Goal: Information Seeking & Learning: Learn about a topic

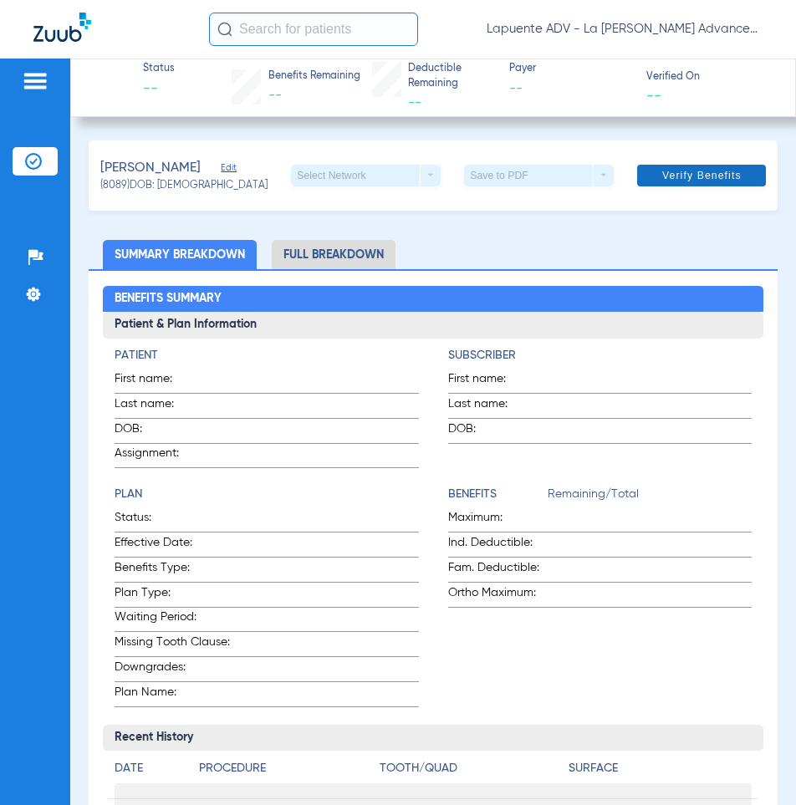
click at [677, 181] on span "Verify Benefits" at bounding box center [701, 175] width 79 height 13
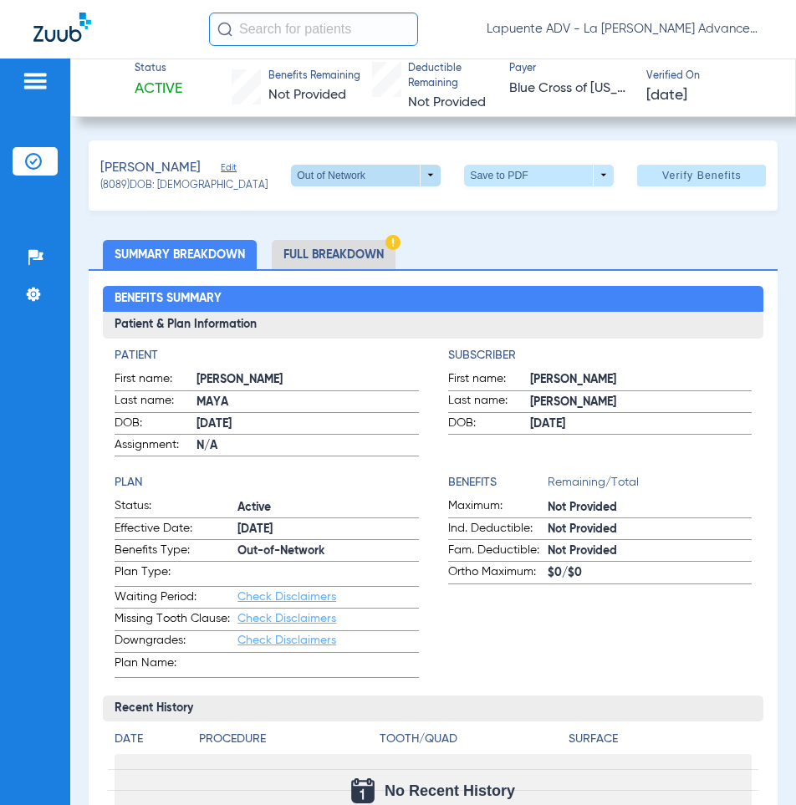
click at [401, 178] on span at bounding box center [366, 176] width 150 height 22
click at [350, 202] on span "In Network" at bounding box center [332, 208] width 78 height 12
click at [353, 241] on li "Full Breakdown" at bounding box center [334, 254] width 124 height 29
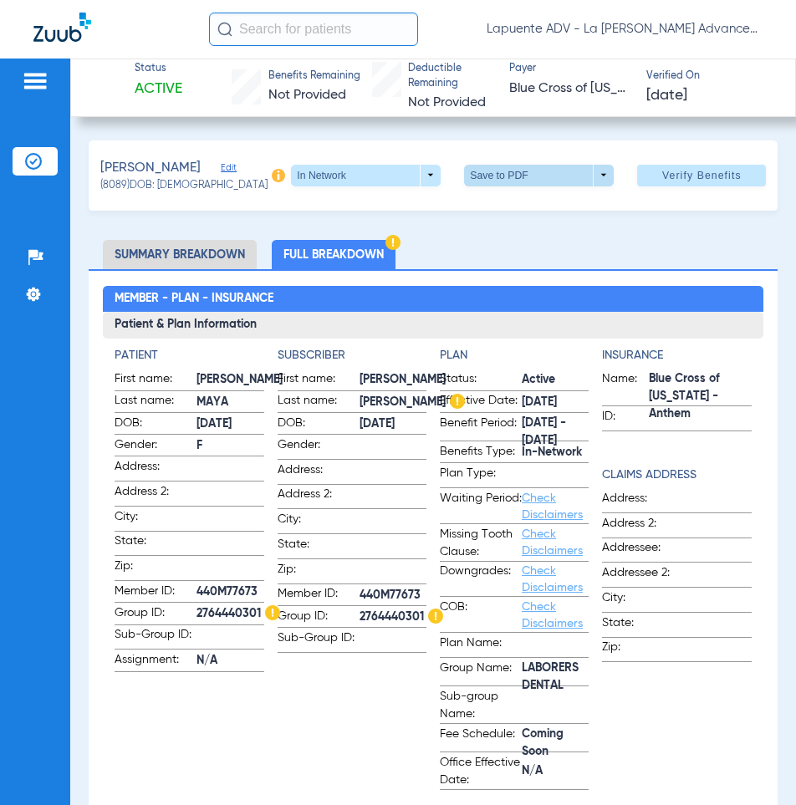
click at [533, 173] on span at bounding box center [539, 175] width 40 height 40
click at [522, 222] on button "insert_drive_file Save to PDF" at bounding box center [516, 207] width 126 height 33
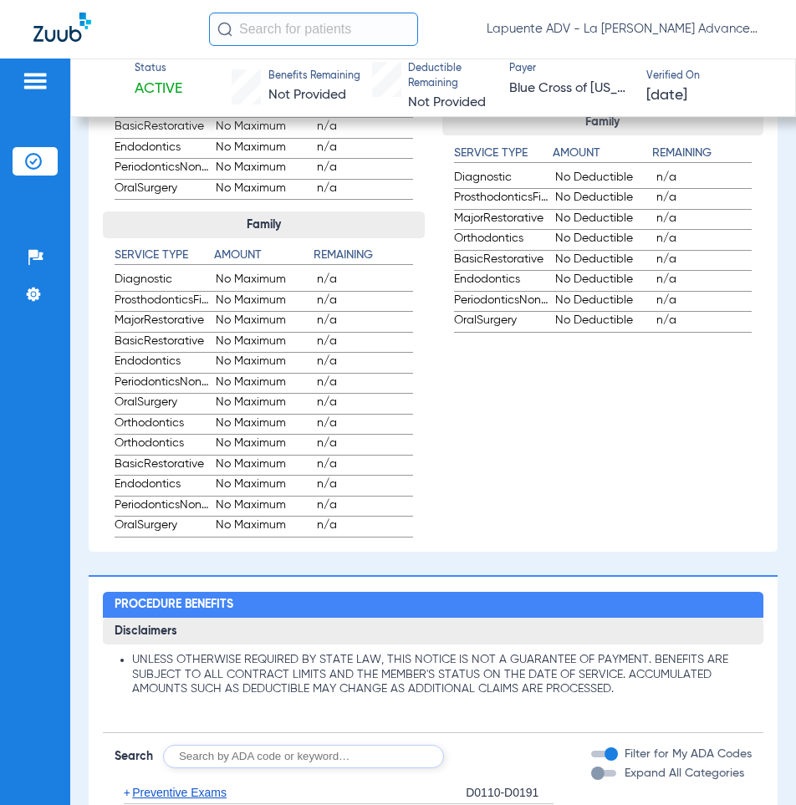
scroll to position [1421, 0]
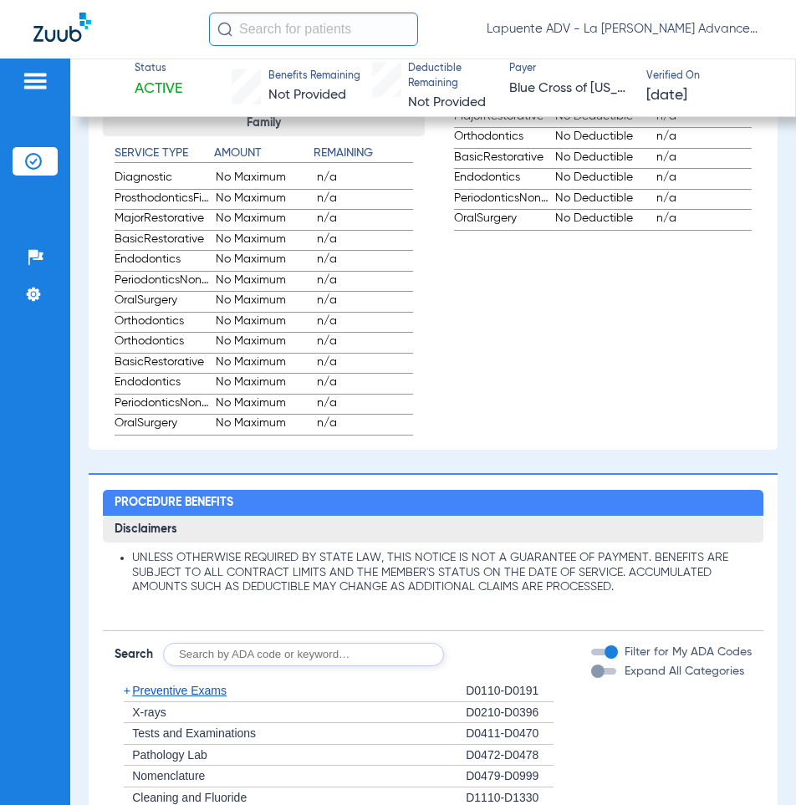
click at [591, 670] on div "button" at bounding box center [597, 671] width 13 height 13
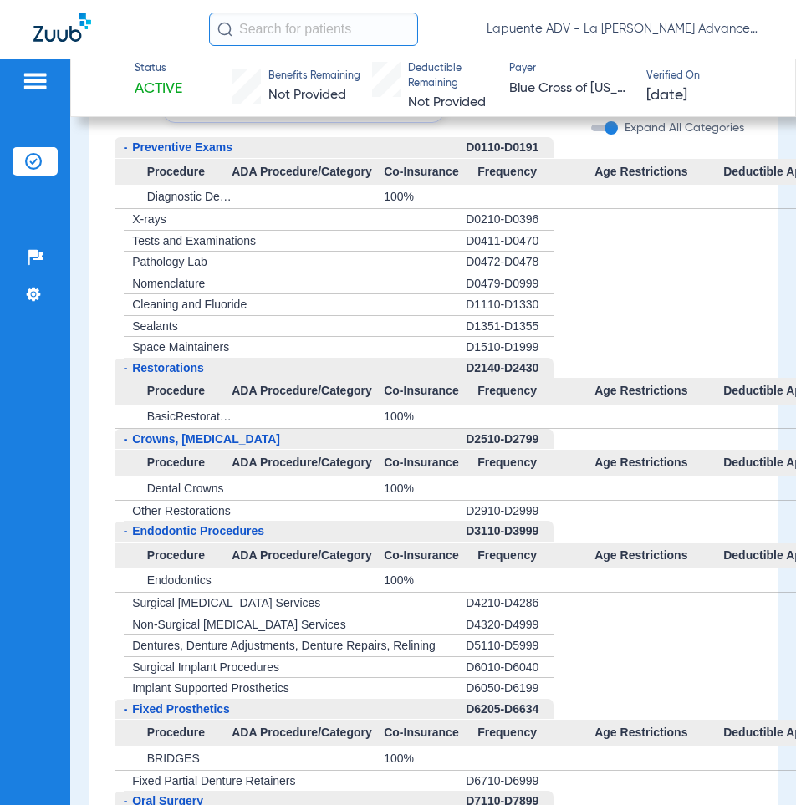
scroll to position [1950, 0]
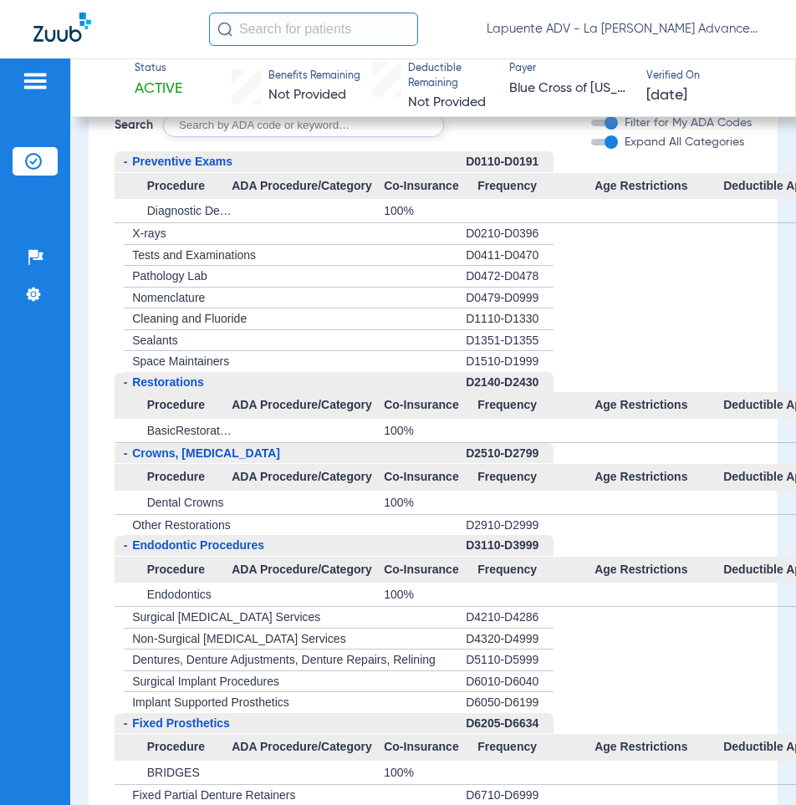
click at [181, 271] on span "Pathology Lab" at bounding box center [169, 275] width 75 height 13
click at [181, 265] on div "+ Tests and Examinations" at bounding box center [290, 256] width 351 height 22
click at [176, 321] on span "Cleaning and Fluoride" at bounding box center [189, 318] width 115 height 13
click at [196, 217] on span "Diagnostic Dental" at bounding box center [193, 210] width 92 height 13
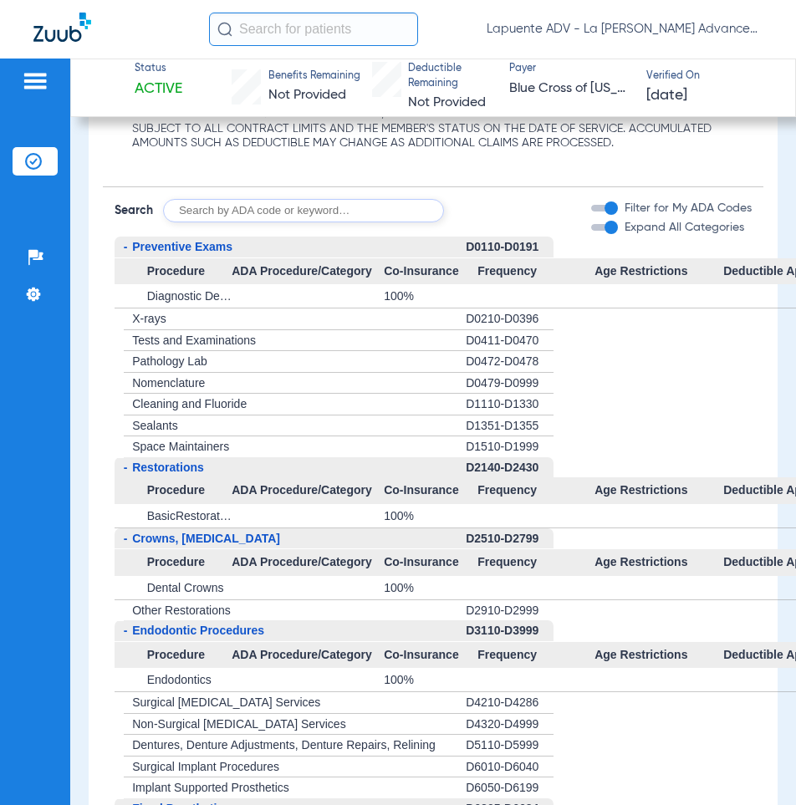
scroll to position [1699, 0]
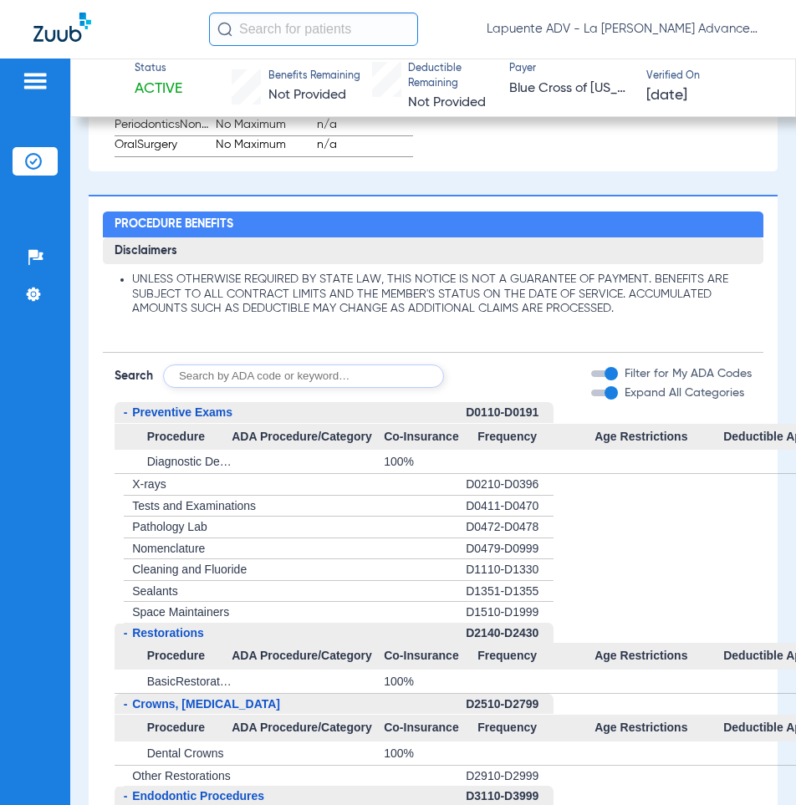
click at [285, 378] on input "text" at bounding box center [303, 375] width 281 height 23
type input "1110"
click button "Search" at bounding box center [506, 375] width 66 height 23
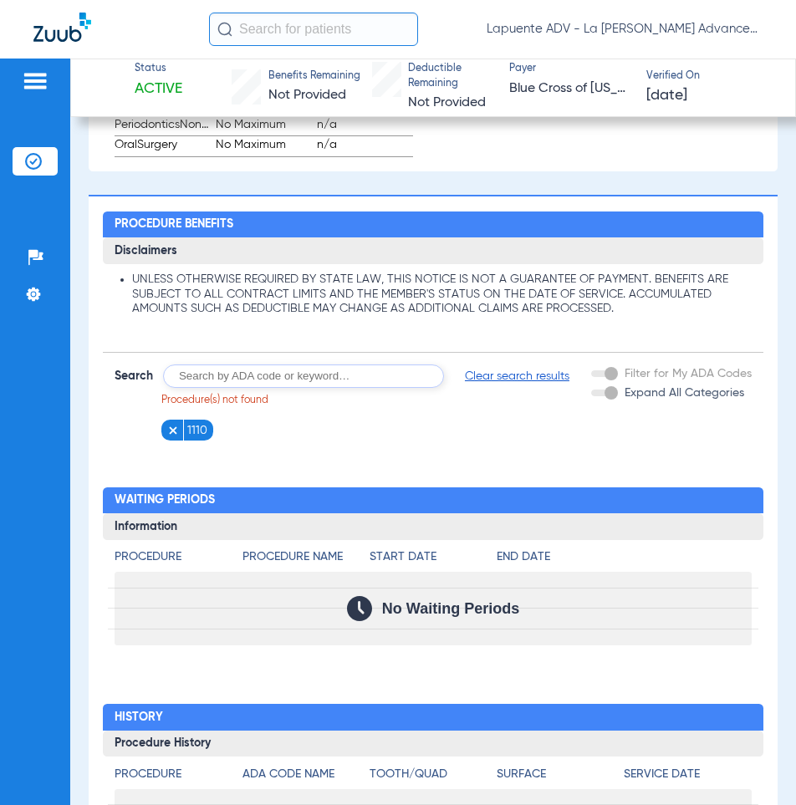
click at [310, 381] on input "text" at bounding box center [303, 375] width 281 height 23
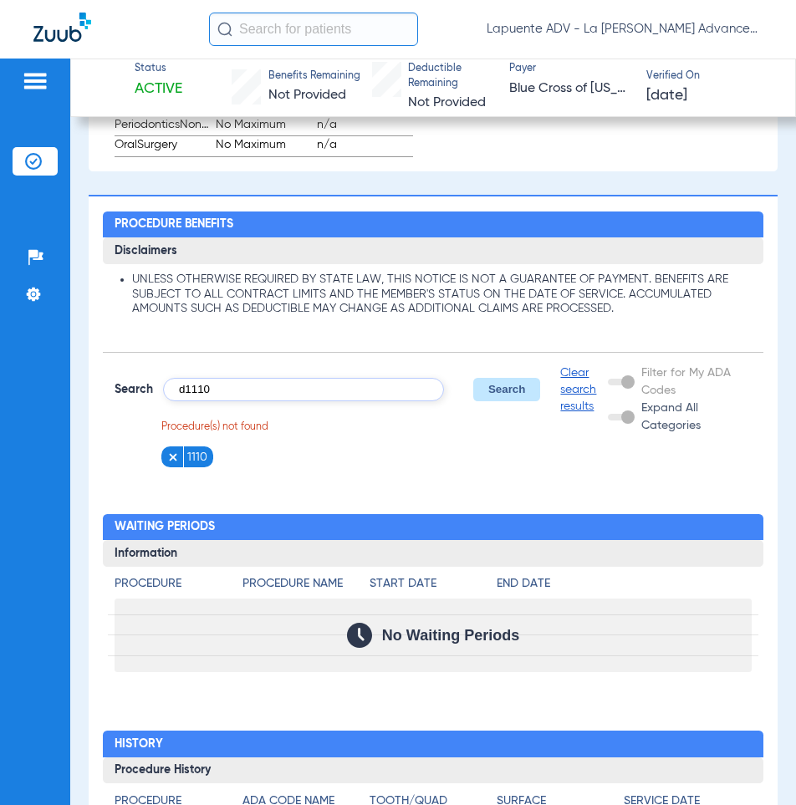
type input "d1110"
click button "Search" at bounding box center [506, 389] width 66 height 23
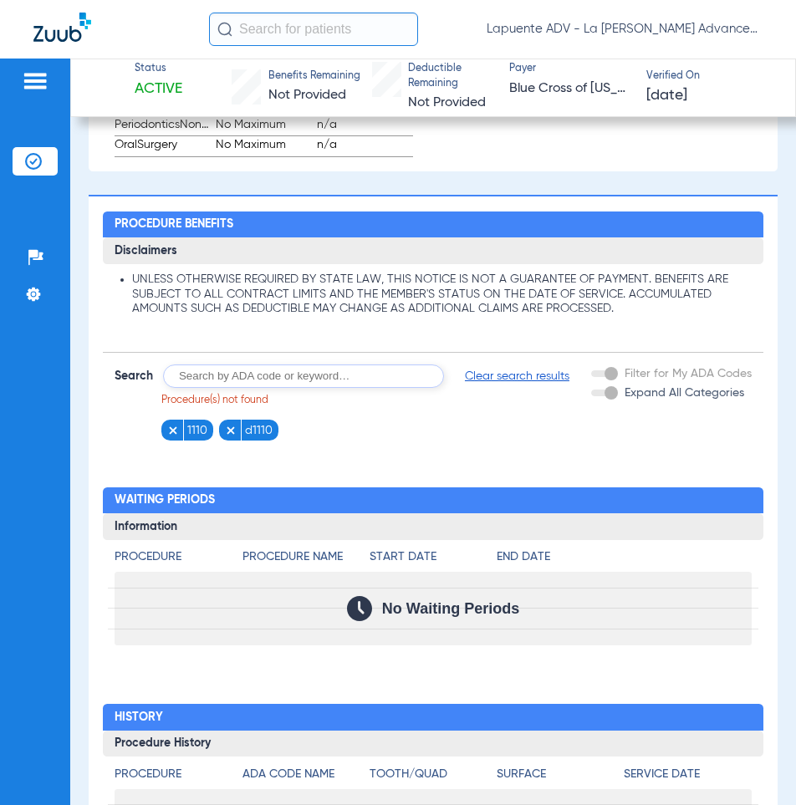
click at [225, 421] on figure at bounding box center [233, 430] width 17 height 21
click at [168, 425] on img at bounding box center [173, 431] width 12 height 12
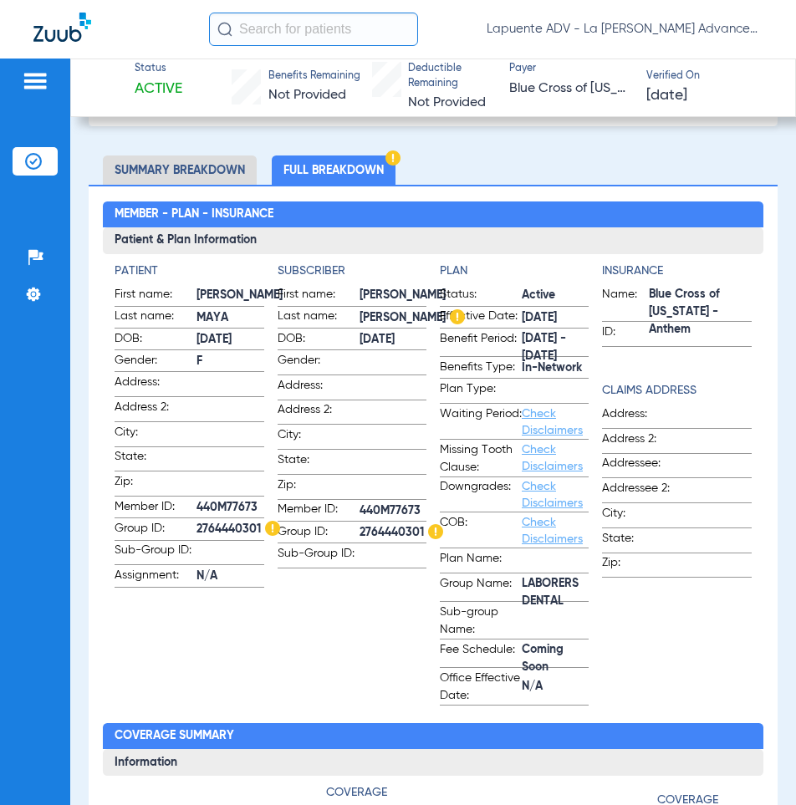
scroll to position [111, 0]
